Goal: Task Accomplishment & Management: Use online tool/utility

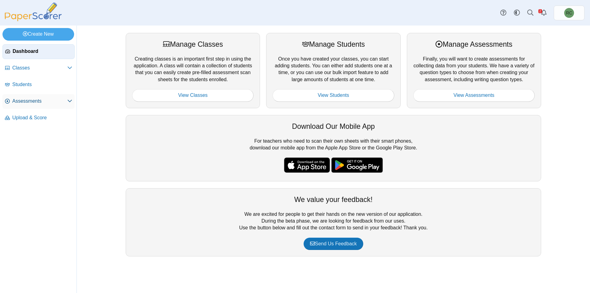
click at [31, 103] on span "Assessments" at bounding box center [39, 101] width 55 height 7
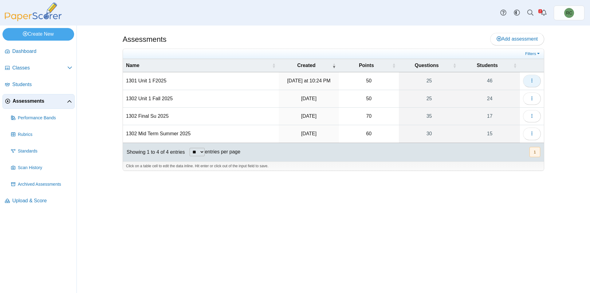
click at [531, 80] on icon "button" at bounding box center [531, 80] width 5 height 5
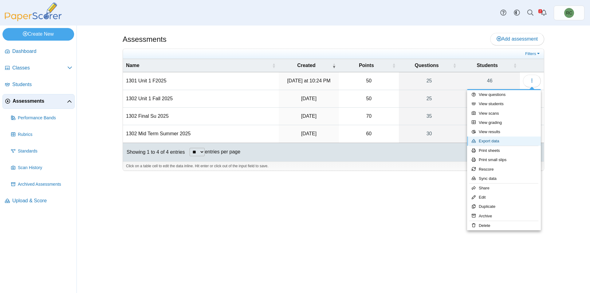
click at [493, 141] on link "Export data" at bounding box center [504, 140] width 74 height 9
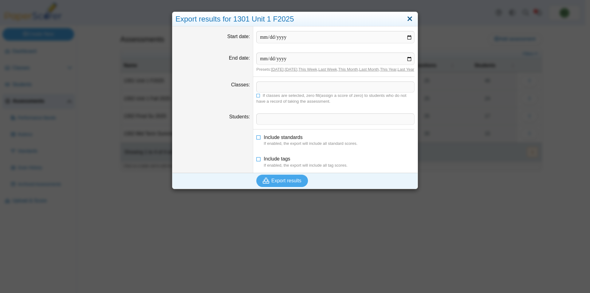
click at [406, 17] on link "Close" at bounding box center [410, 19] width 10 height 10
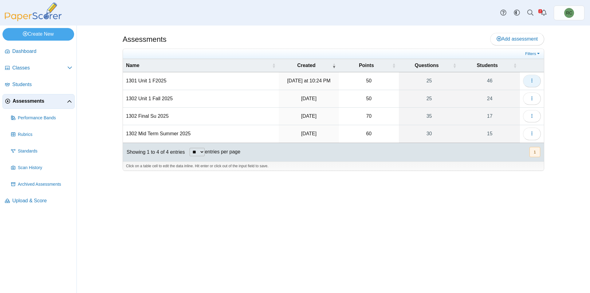
click at [528, 79] on button "button" at bounding box center [532, 81] width 18 height 12
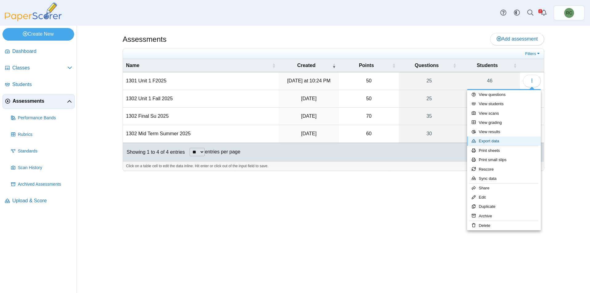
click at [496, 140] on link "Export data" at bounding box center [504, 140] width 74 height 9
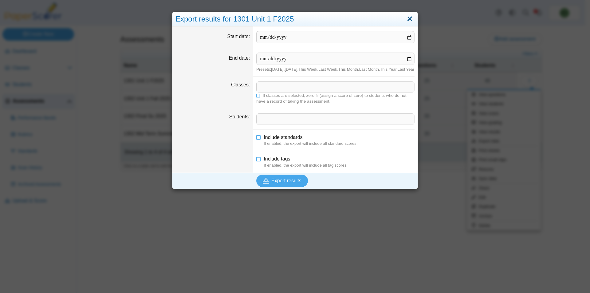
click at [409, 16] on link "Close" at bounding box center [410, 19] width 10 height 10
